Goal: Task Accomplishment & Management: Use online tool/utility

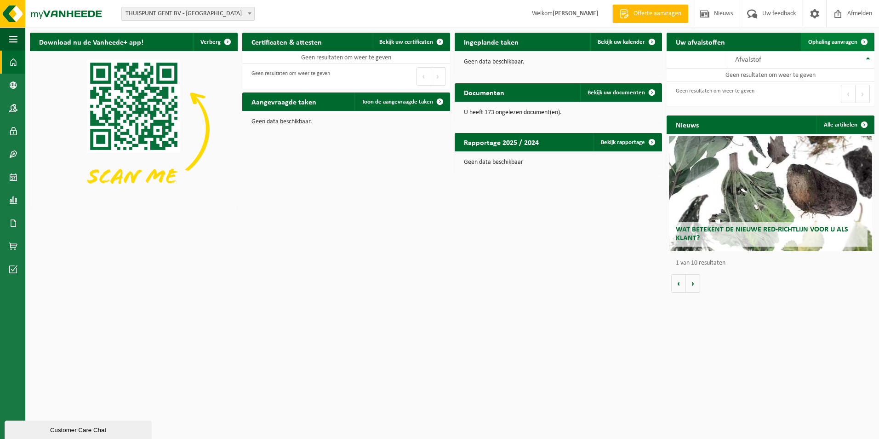
click at [835, 46] on link "Ophaling aanvragen" at bounding box center [837, 42] width 73 height 18
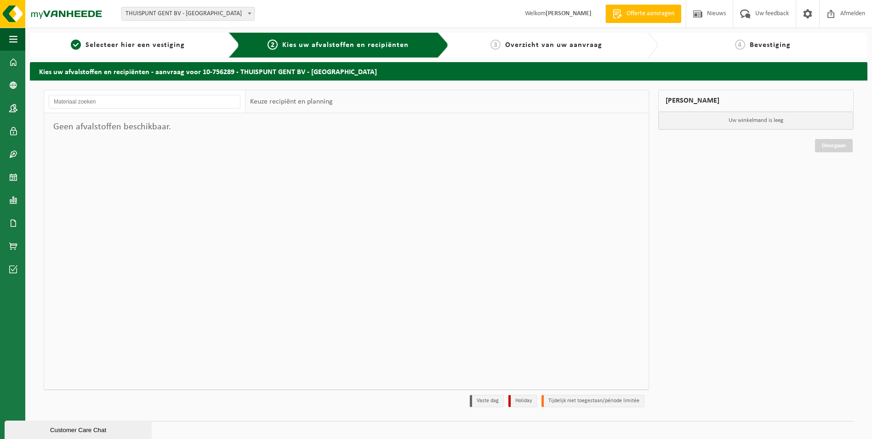
click at [190, 17] on span "THUISPUNT GENT BV - [GEOGRAPHIC_DATA]" at bounding box center [188, 13] width 132 height 13
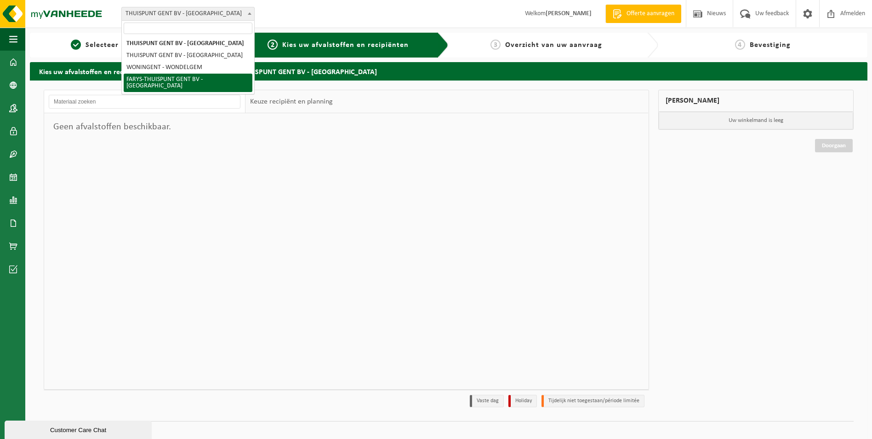
select select "126076"
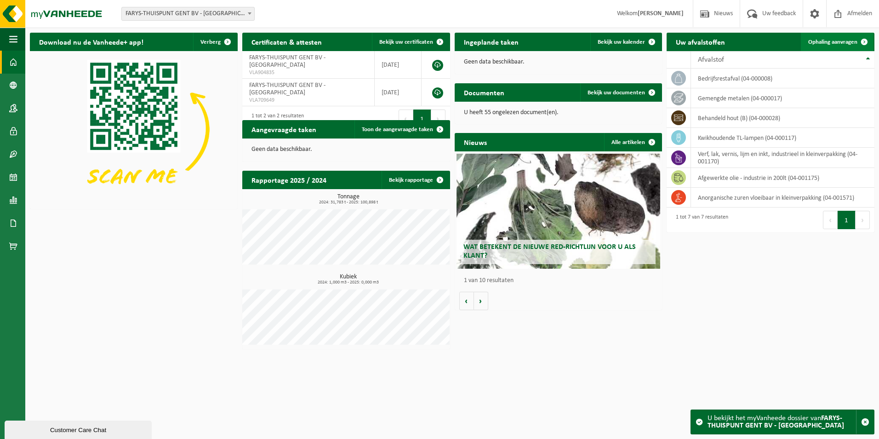
click at [834, 46] on link "Ophaling aanvragen" at bounding box center [837, 42] width 73 height 18
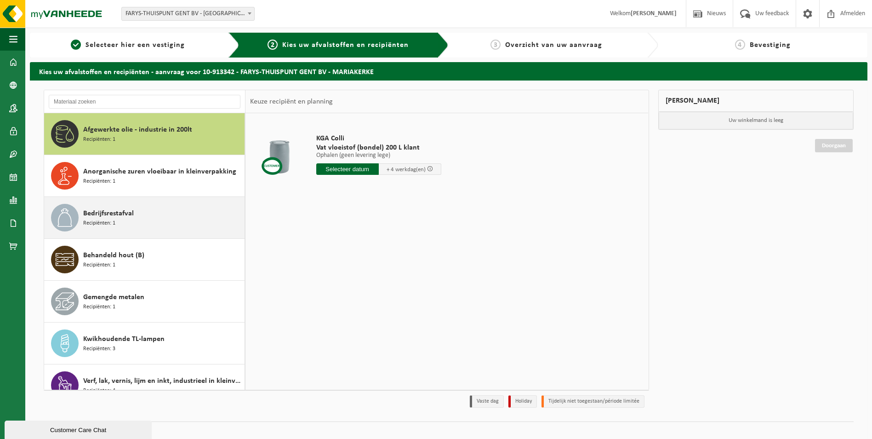
click at [146, 216] on div "Bedrijfsrestafval Recipiënten: 1" at bounding box center [162, 218] width 159 height 28
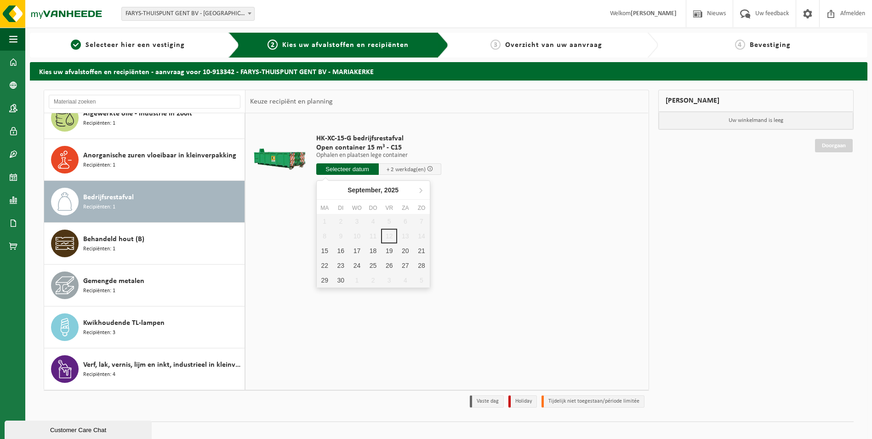
click at [349, 169] on input "text" at bounding box center [347, 168] width 63 height 11
click at [322, 253] on div "15" at bounding box center [325, 250] width 16 height 15
type input "Van [DATE]"
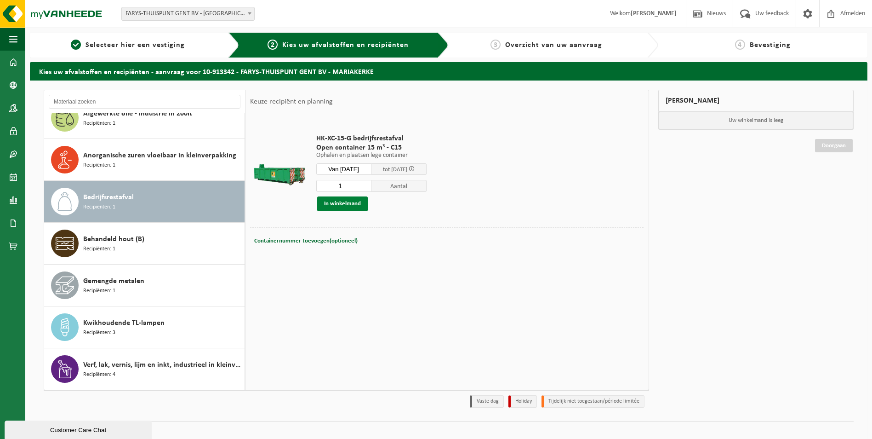
click at [344, 203] on button "In winkelmand" at bounding box center [342, 203] width 51 height 15
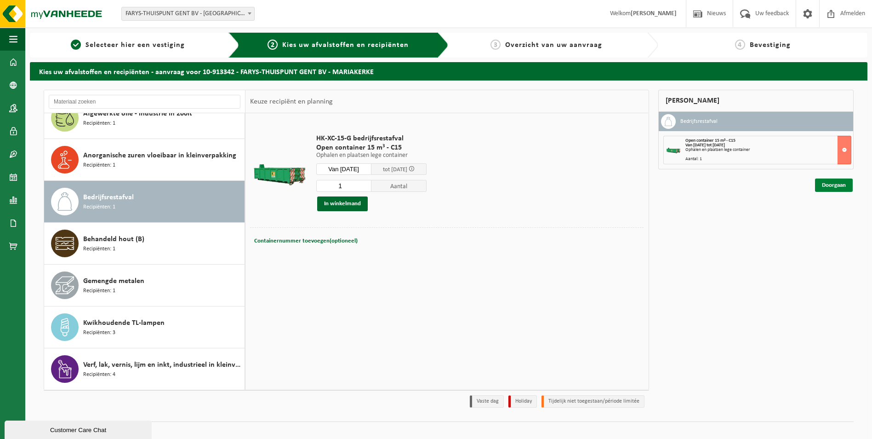
click at [832, 188] on link "Doorgaan" at bounding box center [834, 184] width 38 height 13
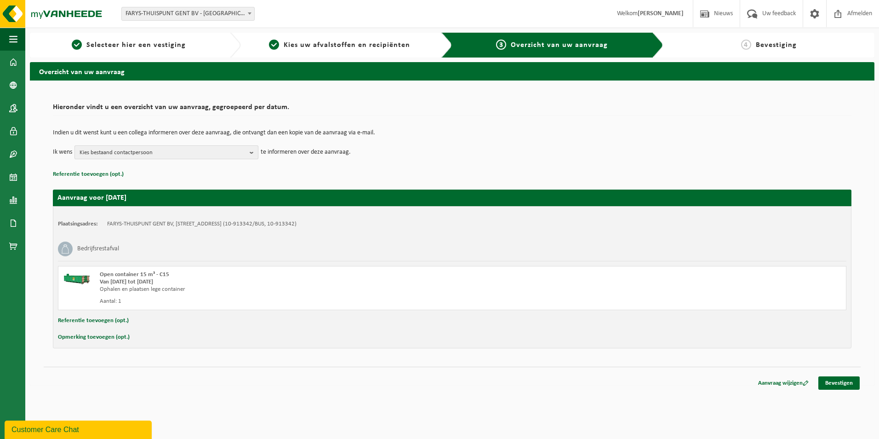
click at [154, 149] on span "Kies bestaand contactpersoon" at bounding box center [163, 153] width 166 height 14
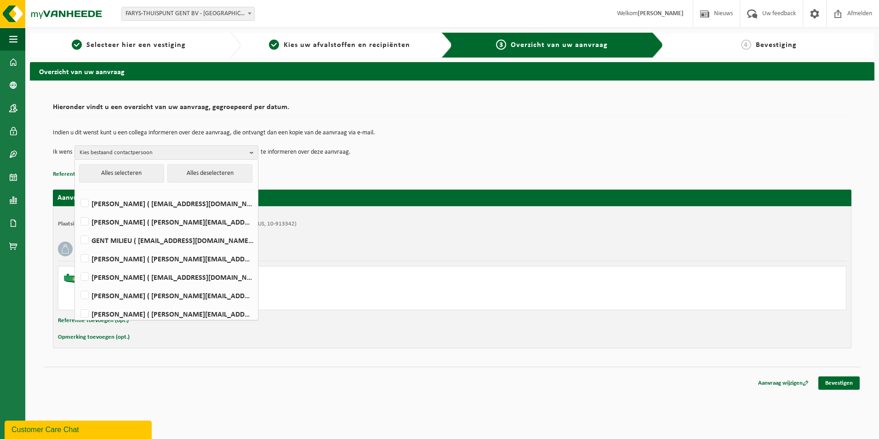
click at [383, 162] on div "Indien u dit wenst kunt u een collega informeren over deze aanvraag, die ontvan…" at bounding box center [452, 144] width 799 height 48
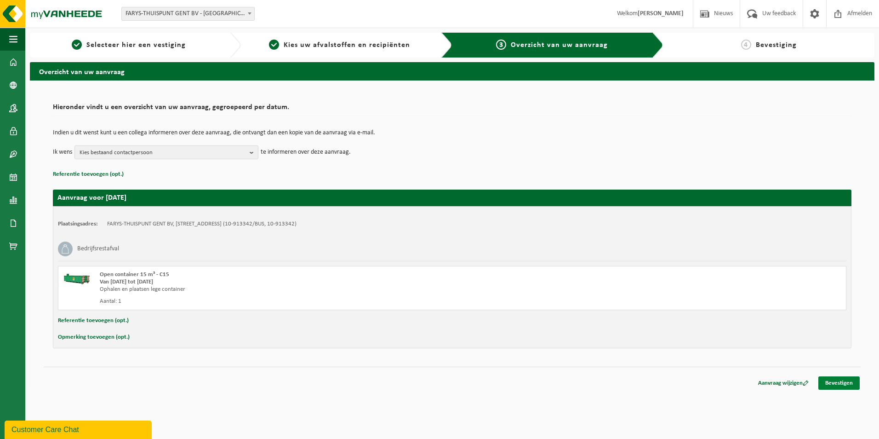
click at [835, 385] on link "Bevestigen" at bounding box center [838, 382] width 41 height 13
